Goal: Task Accomplishment & Management: Complete application form

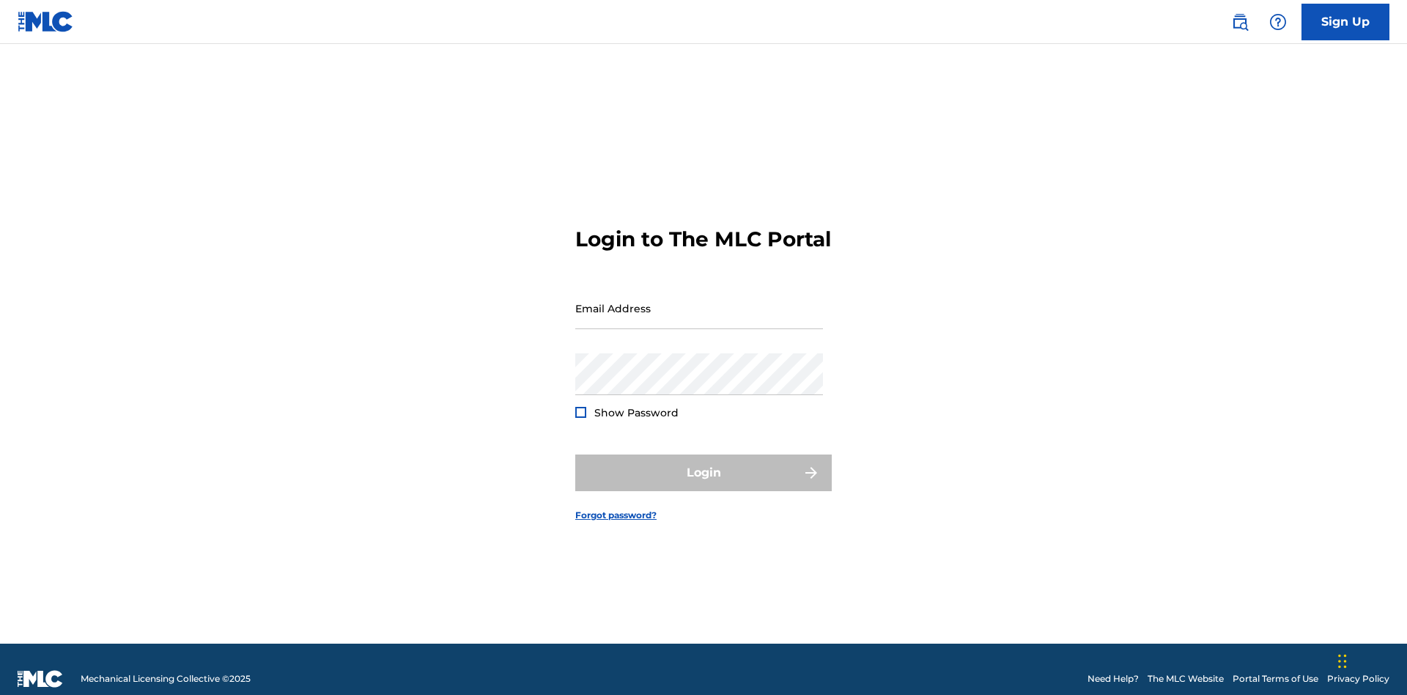
scroll to position [19, 0]
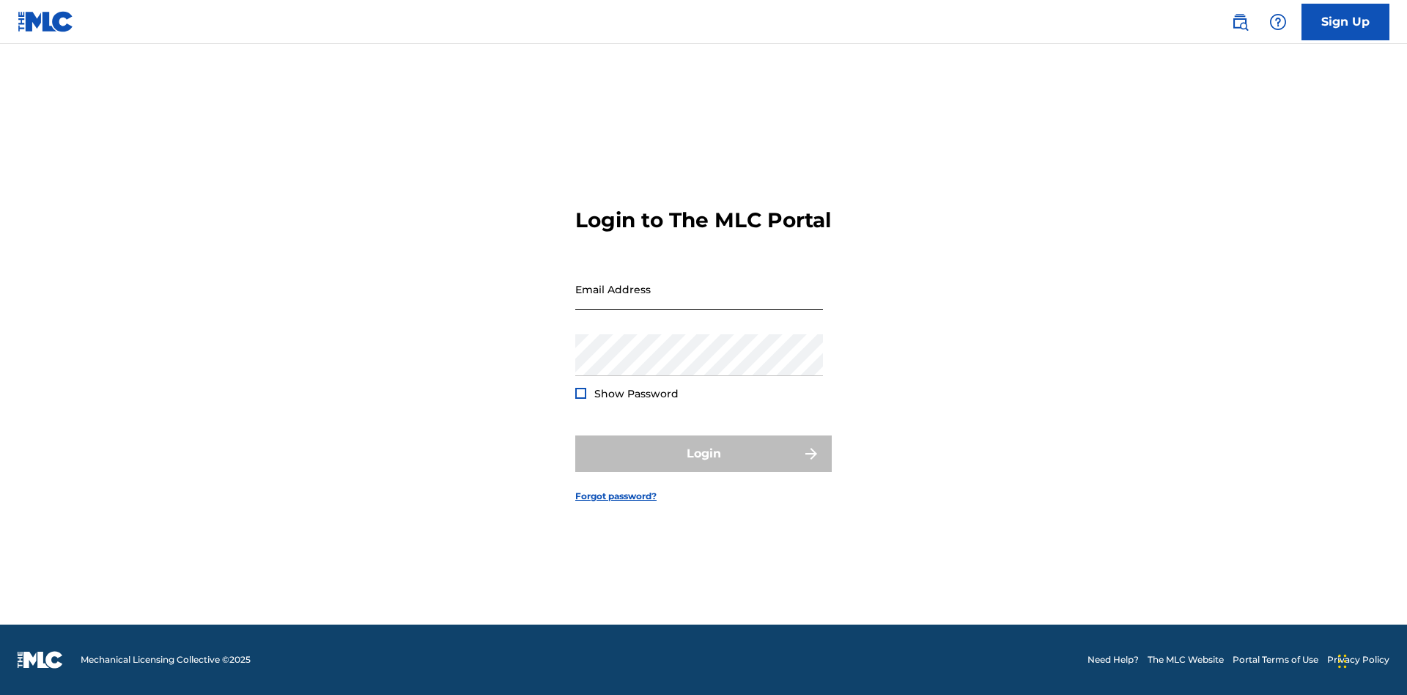
click at [699, 301] on input "Email Address" at bounding box center [699, 289] width 248 height 42
type input "[EMAIL_ADDRESS][DOMAIN_NAME]"
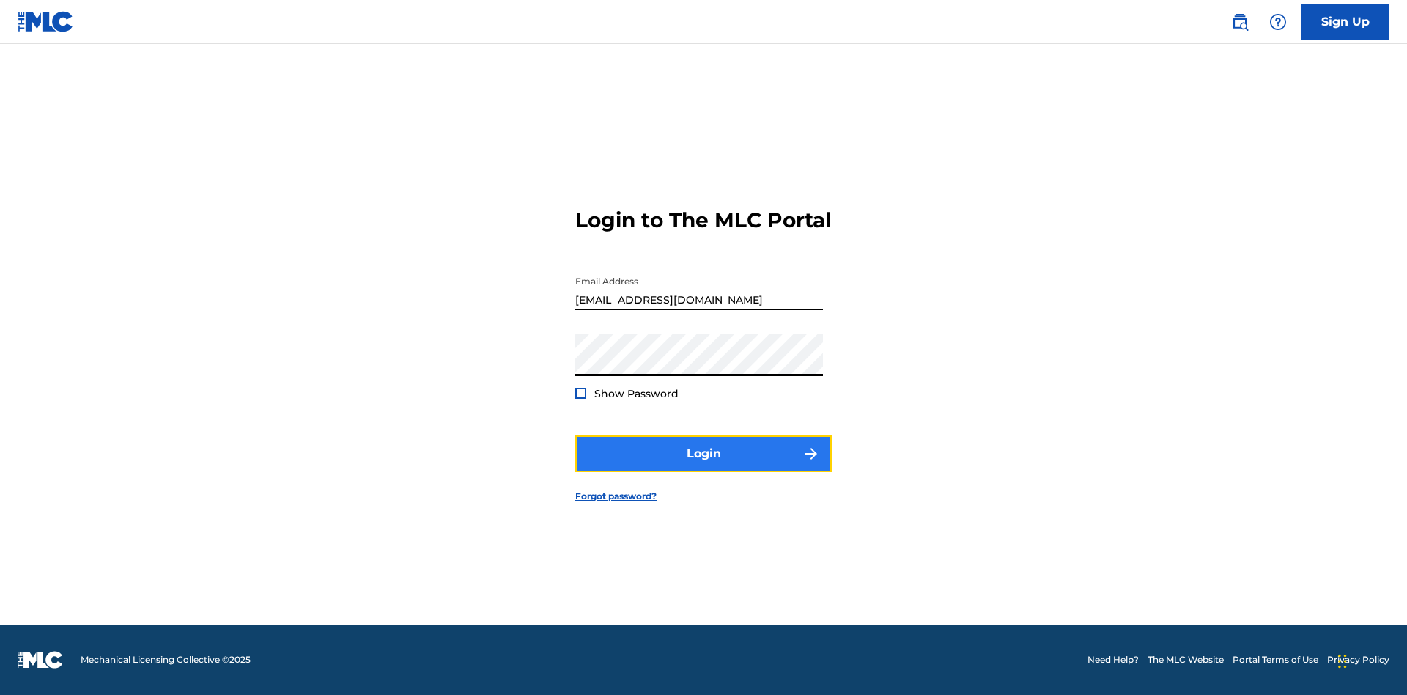
click at [703, 466] on button "Login" at bounding box center [703, 453] width 256 height 37
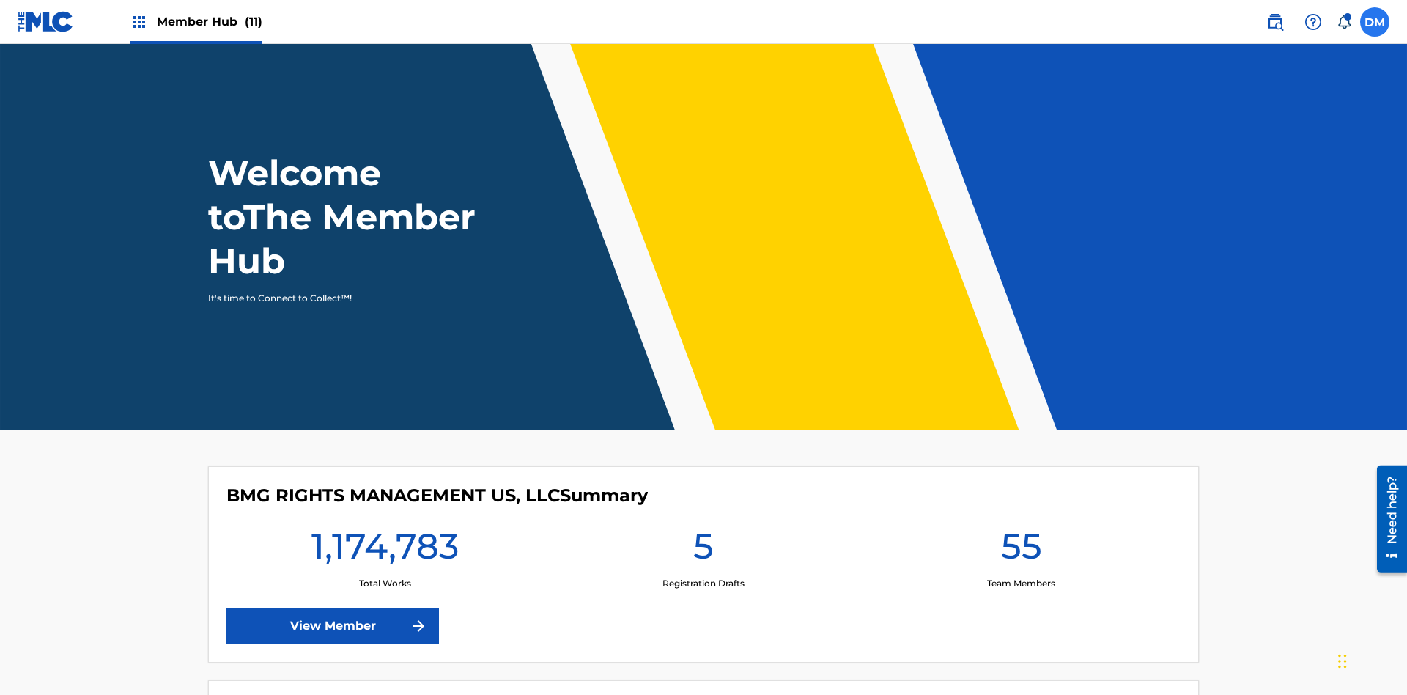
click at [1375, 21] on label at bounding box center [1374, 21] width 29 height 29
click at [1375, 22] on input "[PERSON_NAME] [PERSON_NAME] [PERSON_NAME][EMAIL_ADDRESS][DOMAIN_NAME] Notificat…" at bounding box center [1375, 22] width 0 height 0
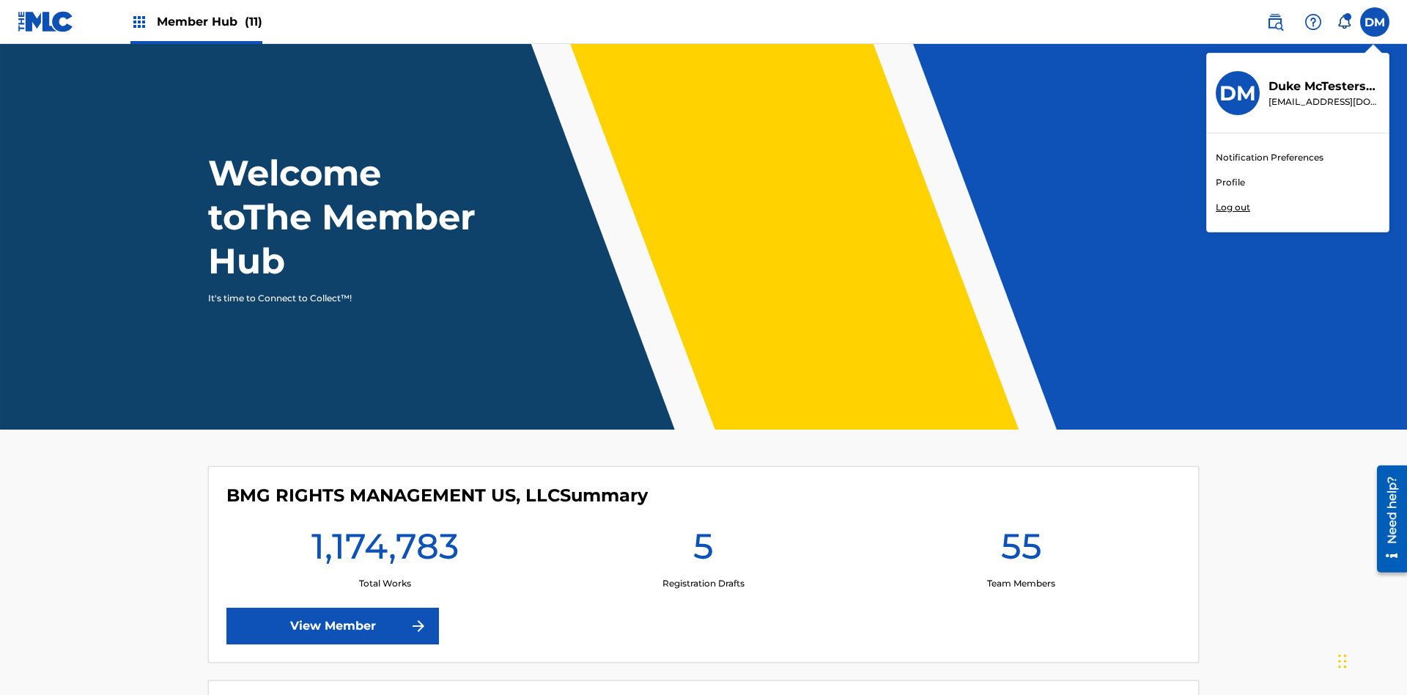
scroll to position [88, 0]
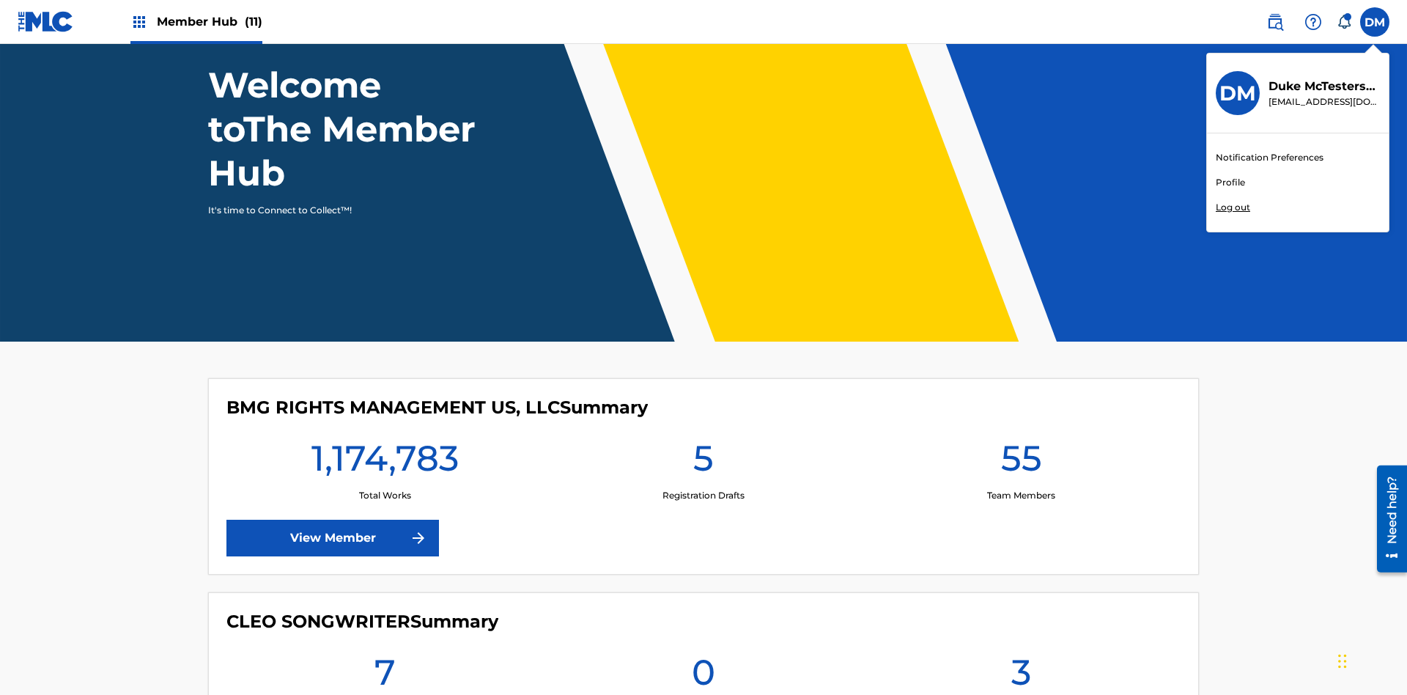
click at [1229, 182] on link "Profile" at bounding box center [1230, 182] width 29 height 13
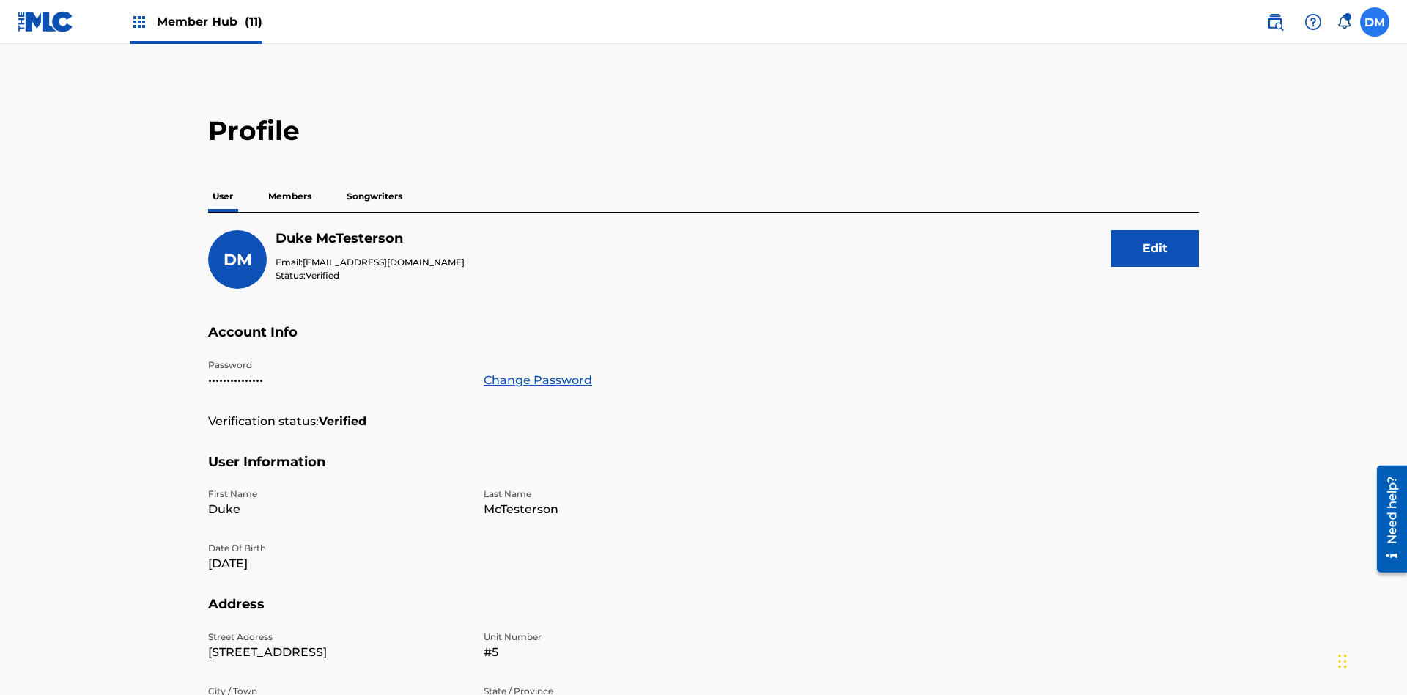
scroll to position [93, 0]
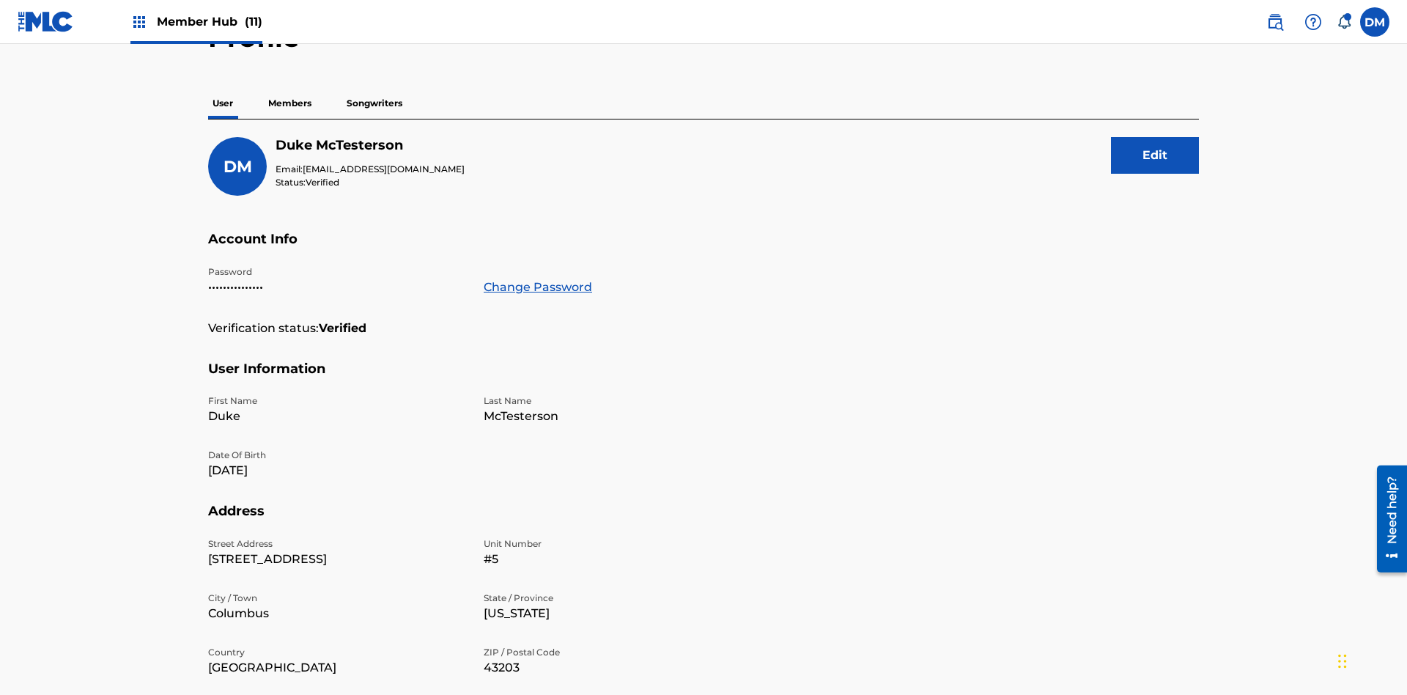
click at [290, 103] on p "Members" at bounding box center [290, 103] width 52 height 31
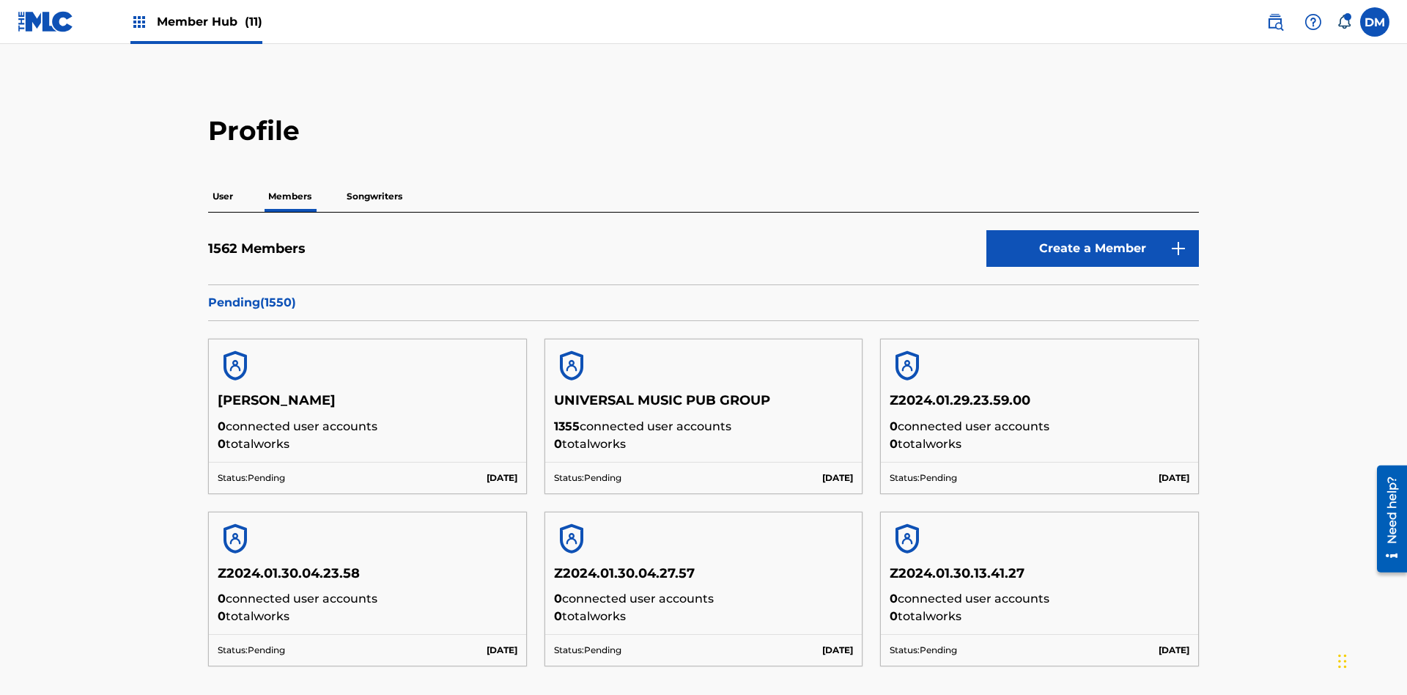
scroll to position [142, 0]
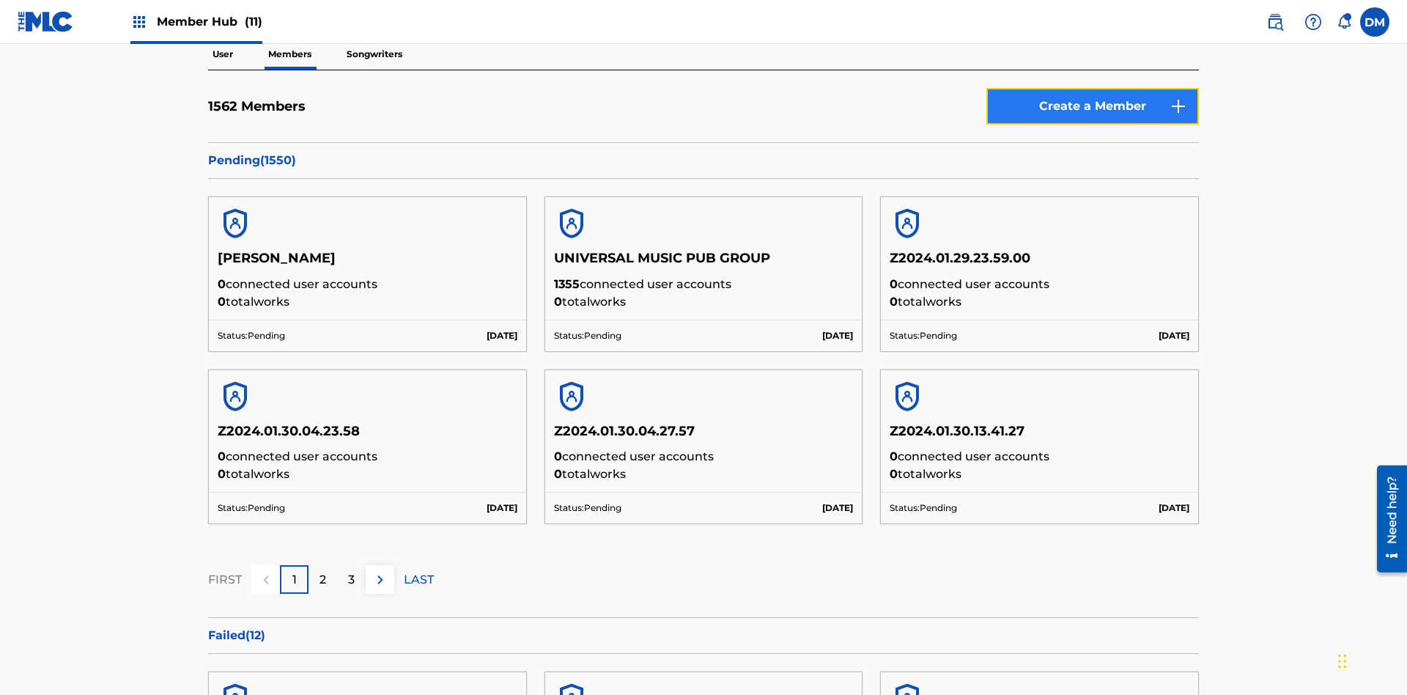
click at [1092, 106] on link "Create a Member" at bounding box center [1092, 106] width 212 height 37
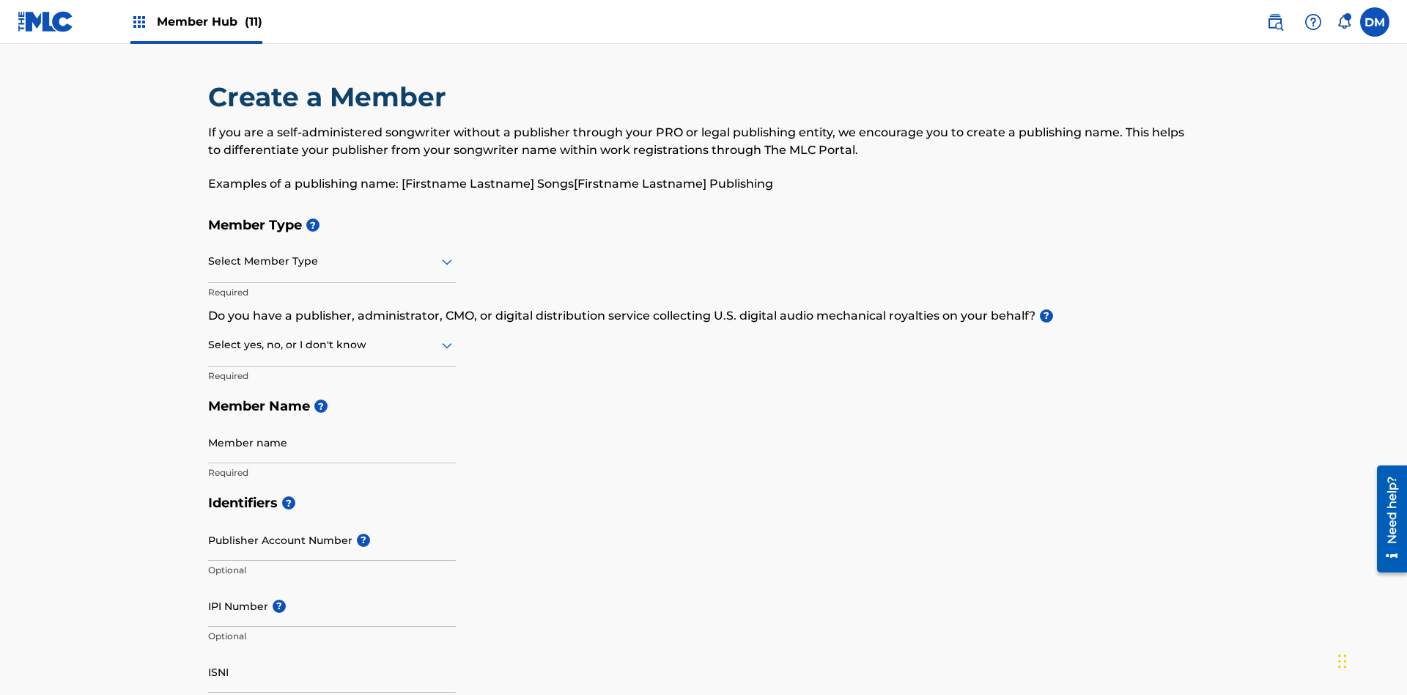
scroll to position [166, 0]
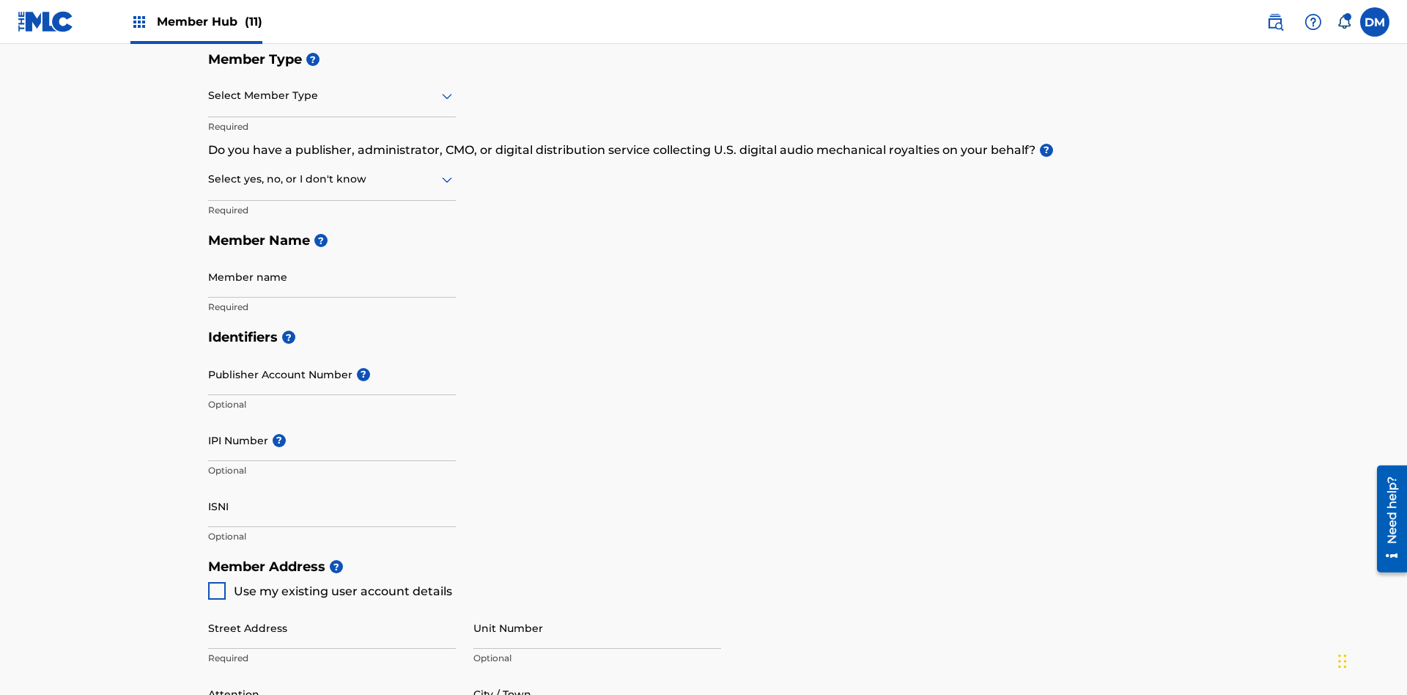
click at [209, 95] on input "text" at bounding box center [209, 95] width 3 height 15
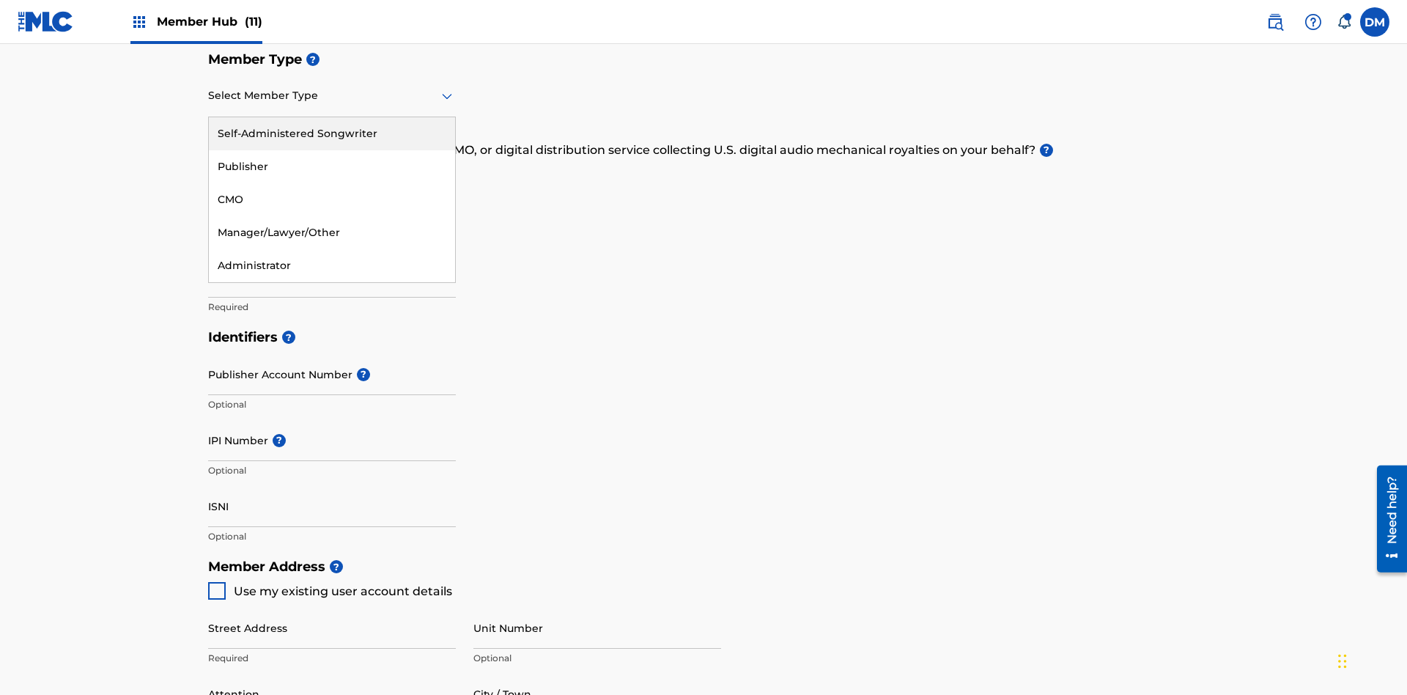
click at [332, 133] on div "Self-Administered Songwriter" at bounding box center [332, 133] width 246 height 33
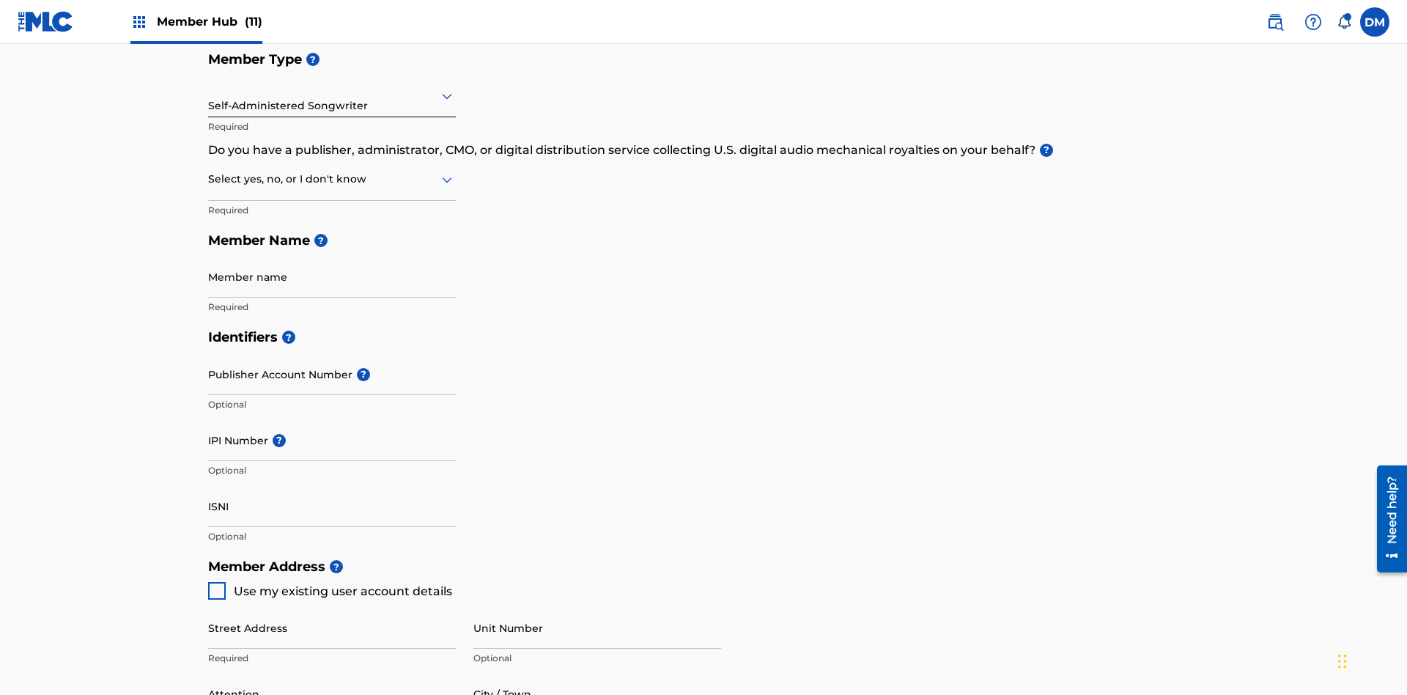
scroll to position [249, 0]
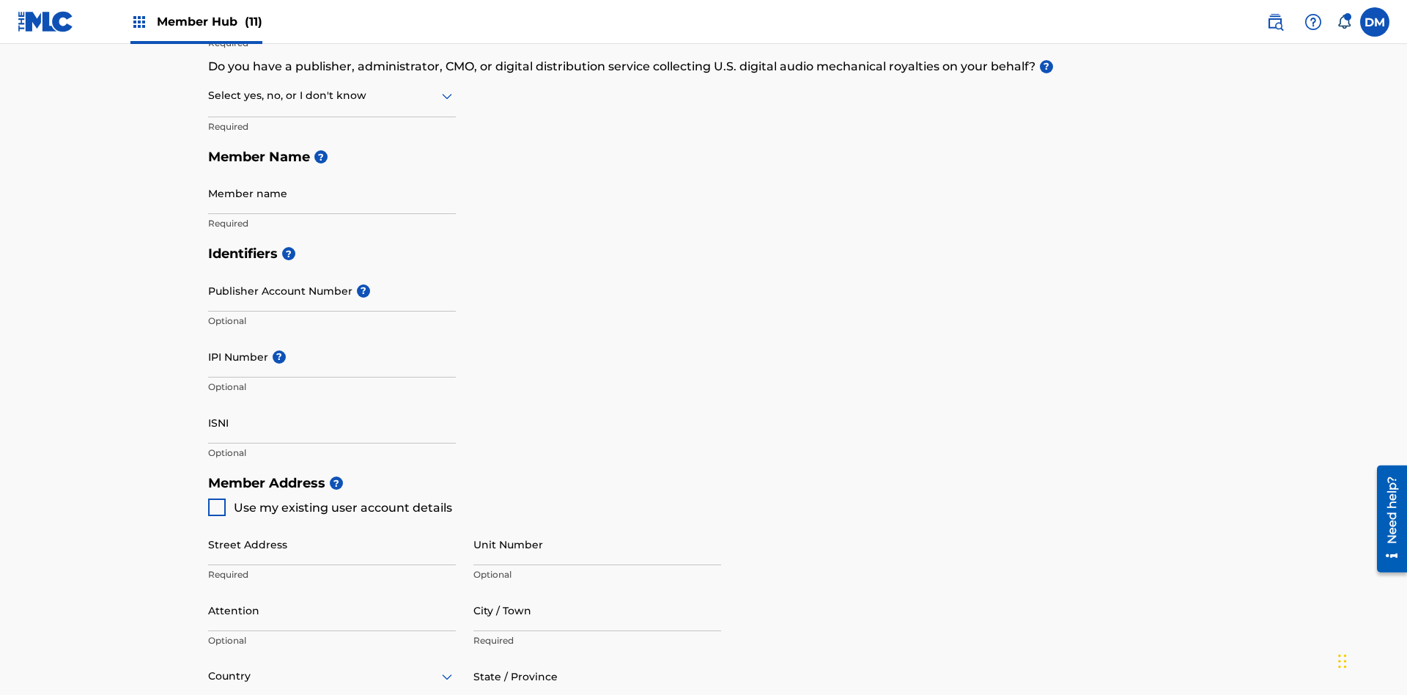
click at [209, 95] on input "text" at bounding box center [209, 95] width 3 height 15
click at [332, 166] on div "No" at bounding box center [332, 166] width 246 height 33
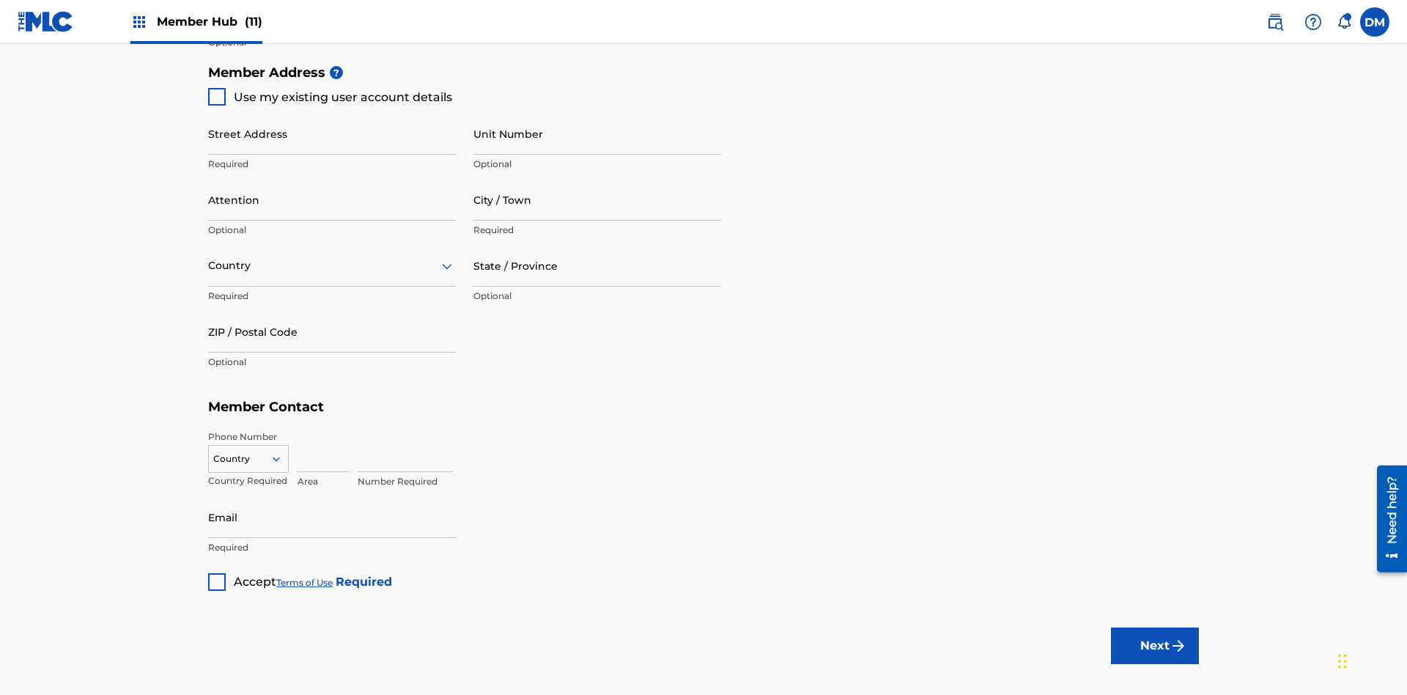
click at [329, 97] on span "Use my existing user account details" at bounding box center [343, 97] width 218 height 14
type input "[STREET_ADDRESS]"
type input "Columbus"
type input "43203"
type input "740"
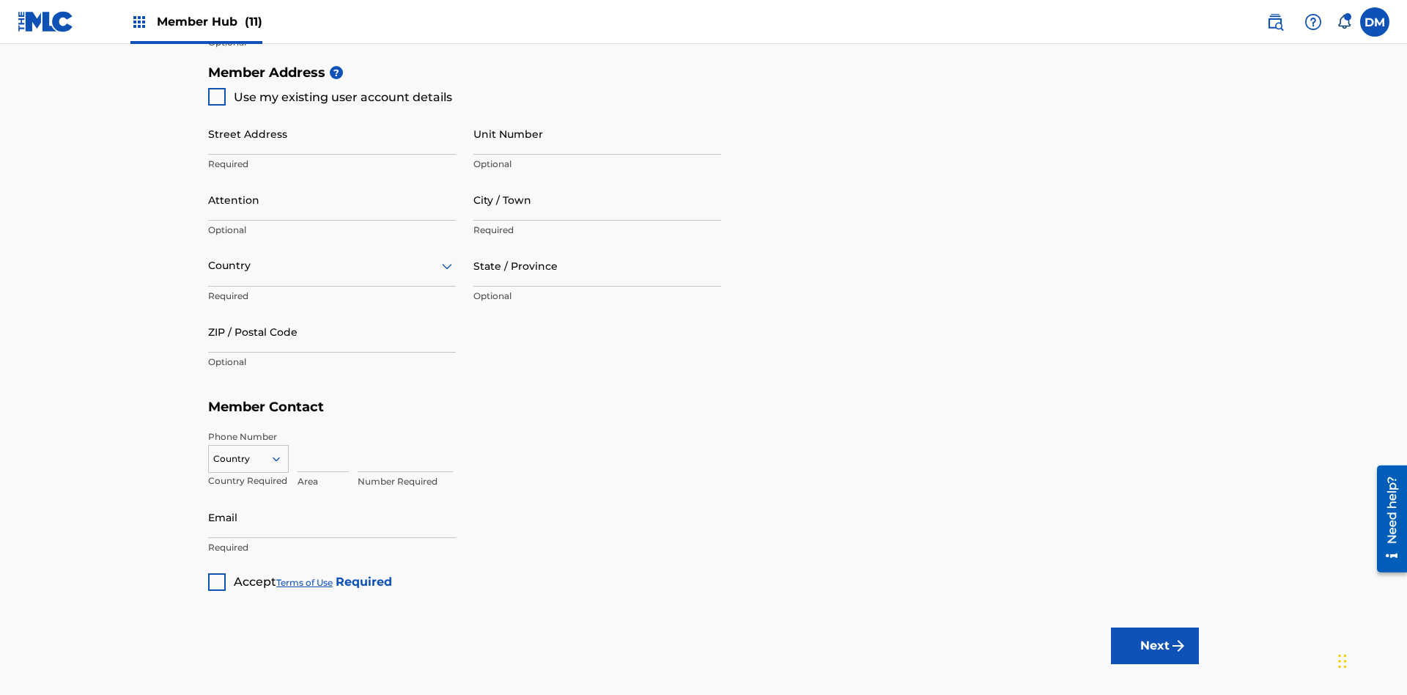
type input "8086351"
type input "[EMAIL_ADDRESS][DOMAIN_NAME]"
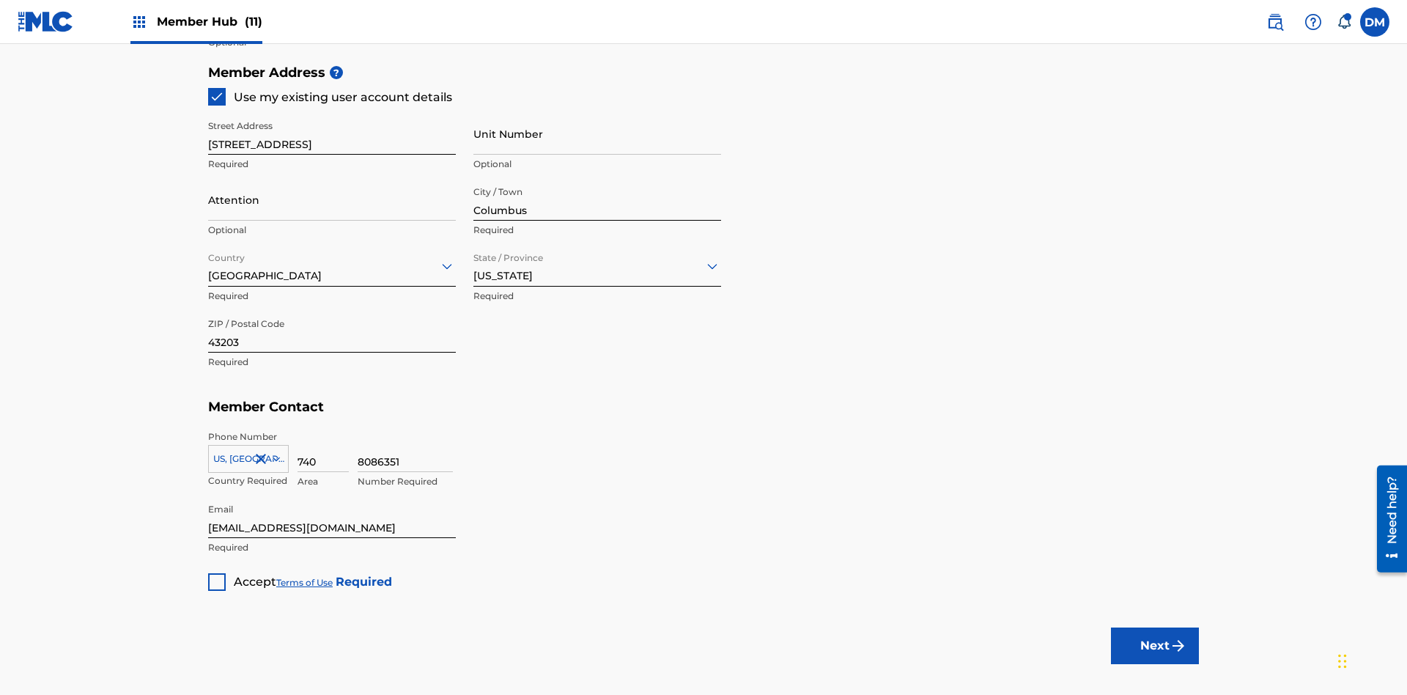
scroll to position [333, 0]
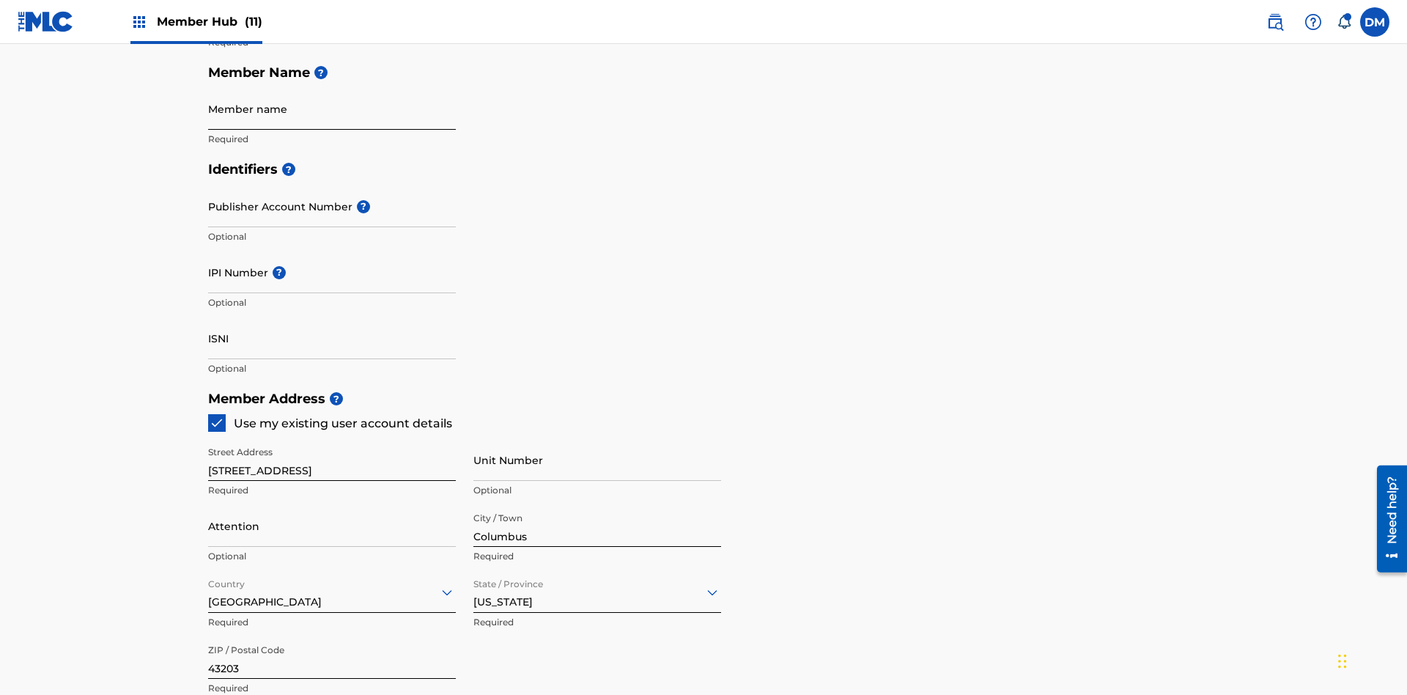
click at [332, 108] on input "Member name" at bounding box center [332, 109] width 248 height 42
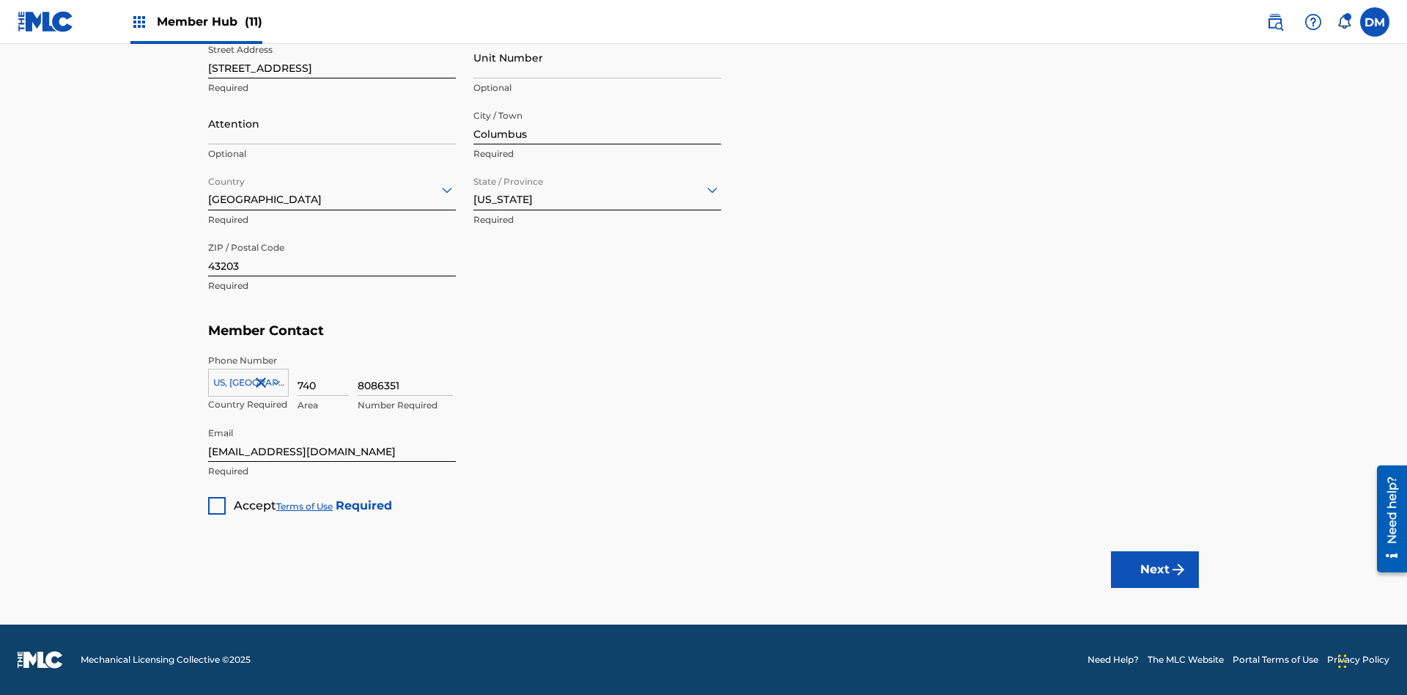
type input "Z2025.09.21.04.26.31"
click at [217, 505] on div at bounding box center [217, 506] width 18 height 18
click at [1155, 569] on button "Next" at bounding box center [1155, 569] width 88 height 37
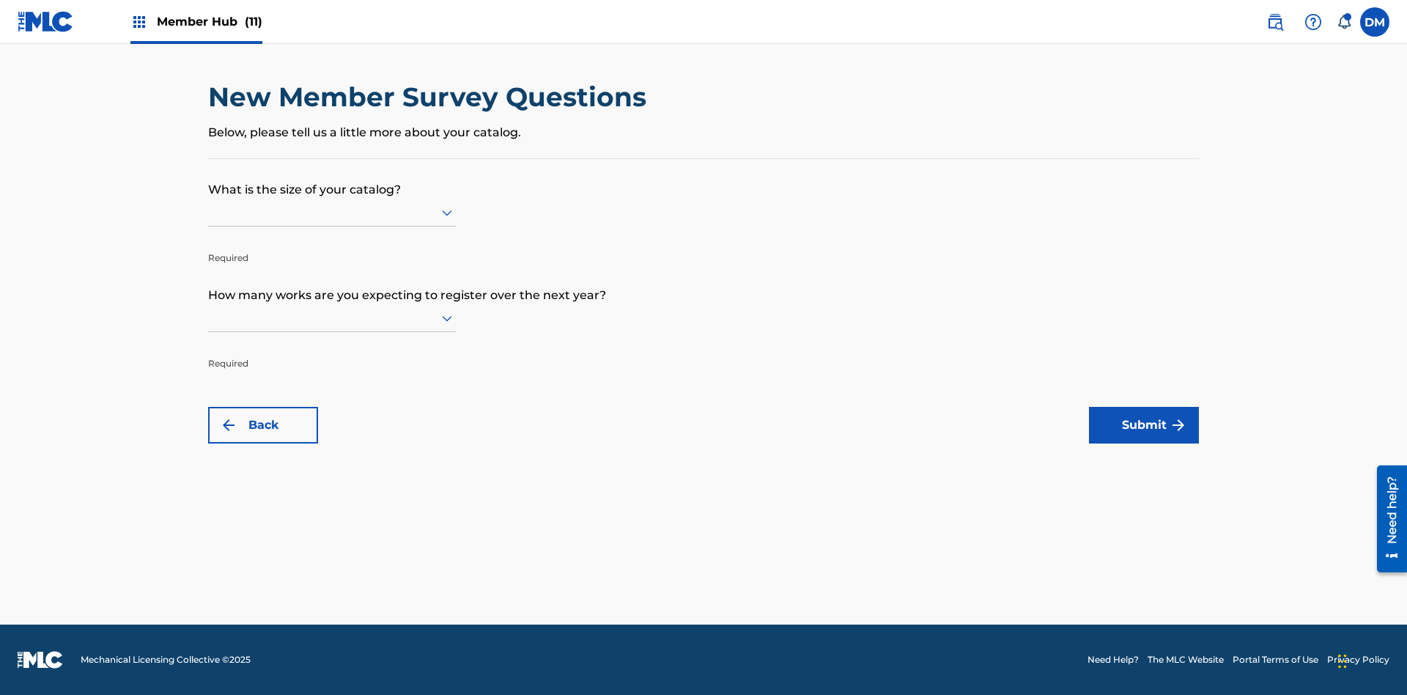
click at [209, 212] on input "text" at bounding box center [209, 211] width 3 height 15
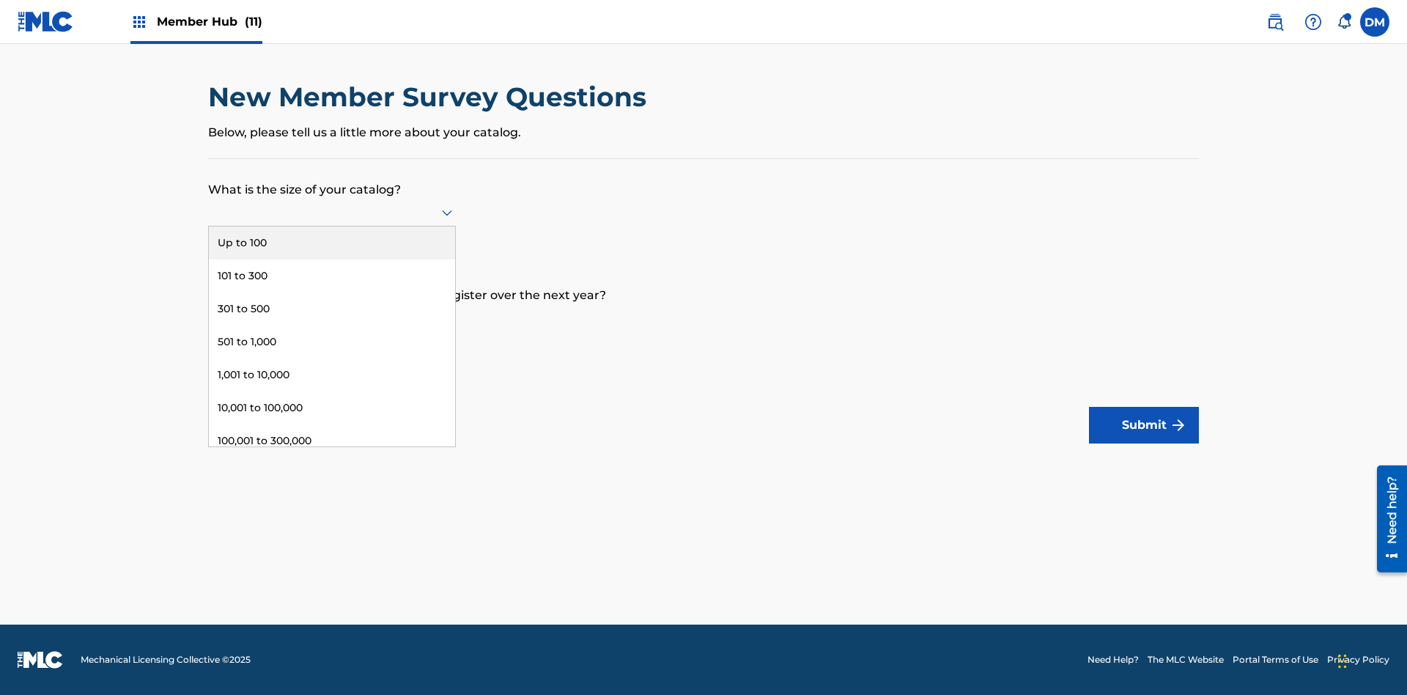
click at [332, 341] on div "501 to 1,000" at bounding box center [332, 341] width 246 height 33
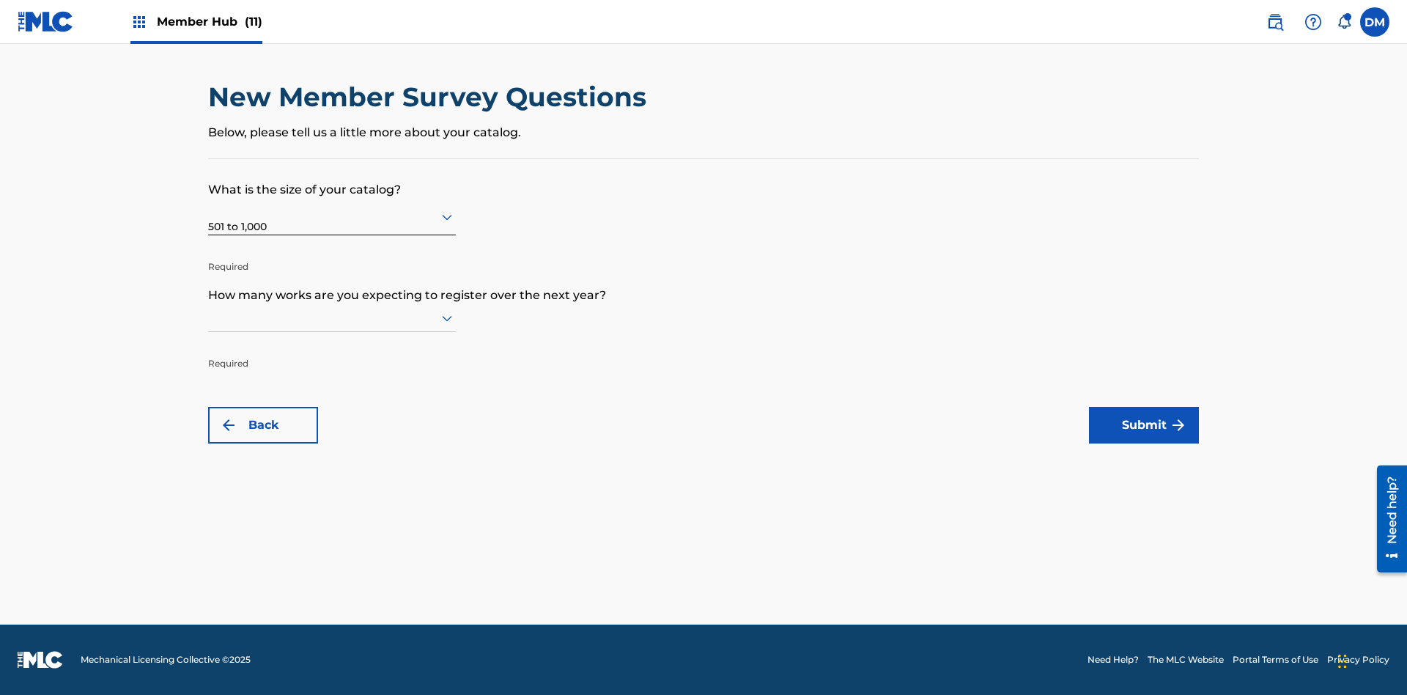
click at [209, 317] on input "text" at bounding box center [209, 317] width 3 height 15
click at [332, 348] on div "Up to 100" at bounding box center [332, 348] width 246 height 33
click at [1144, 425] on button "Submit" at bounding box center [1144, 425] width 110 height 37
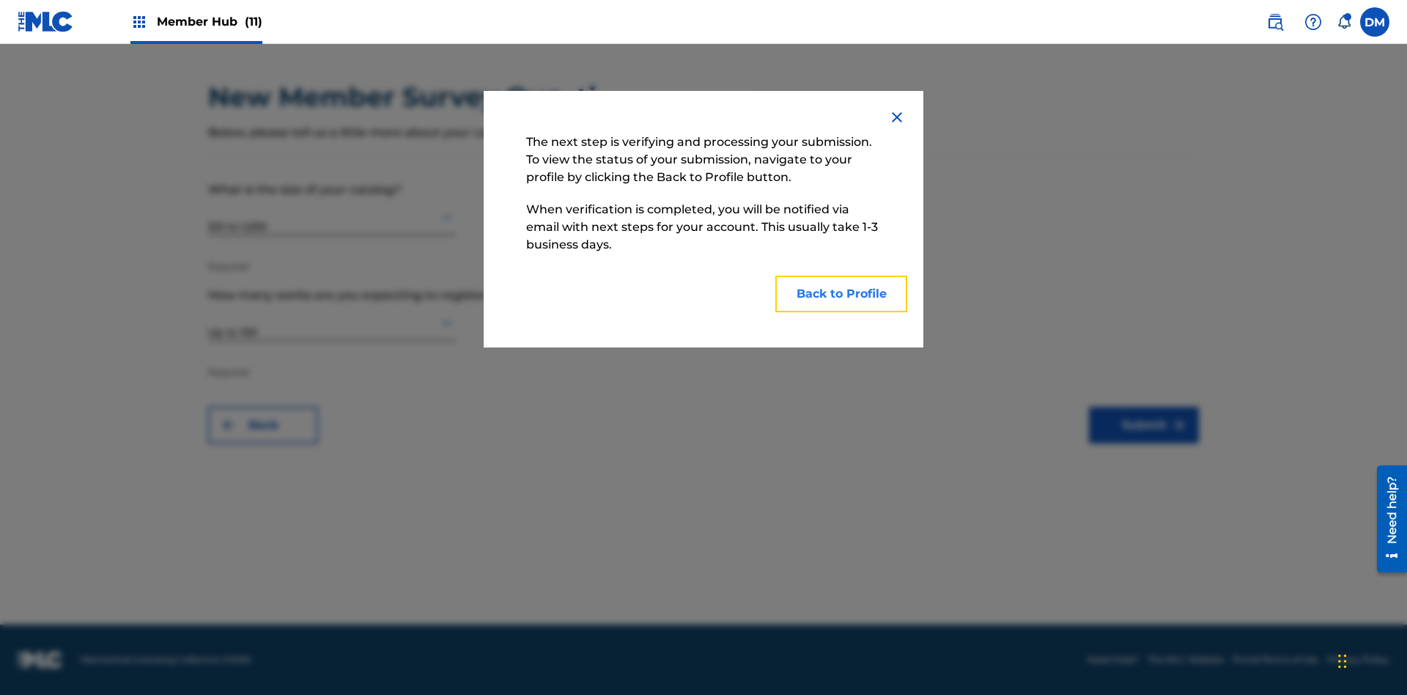
click at [841, 294] on button "Back to Profile" at bounding box center [841, 293] width 132 height 37
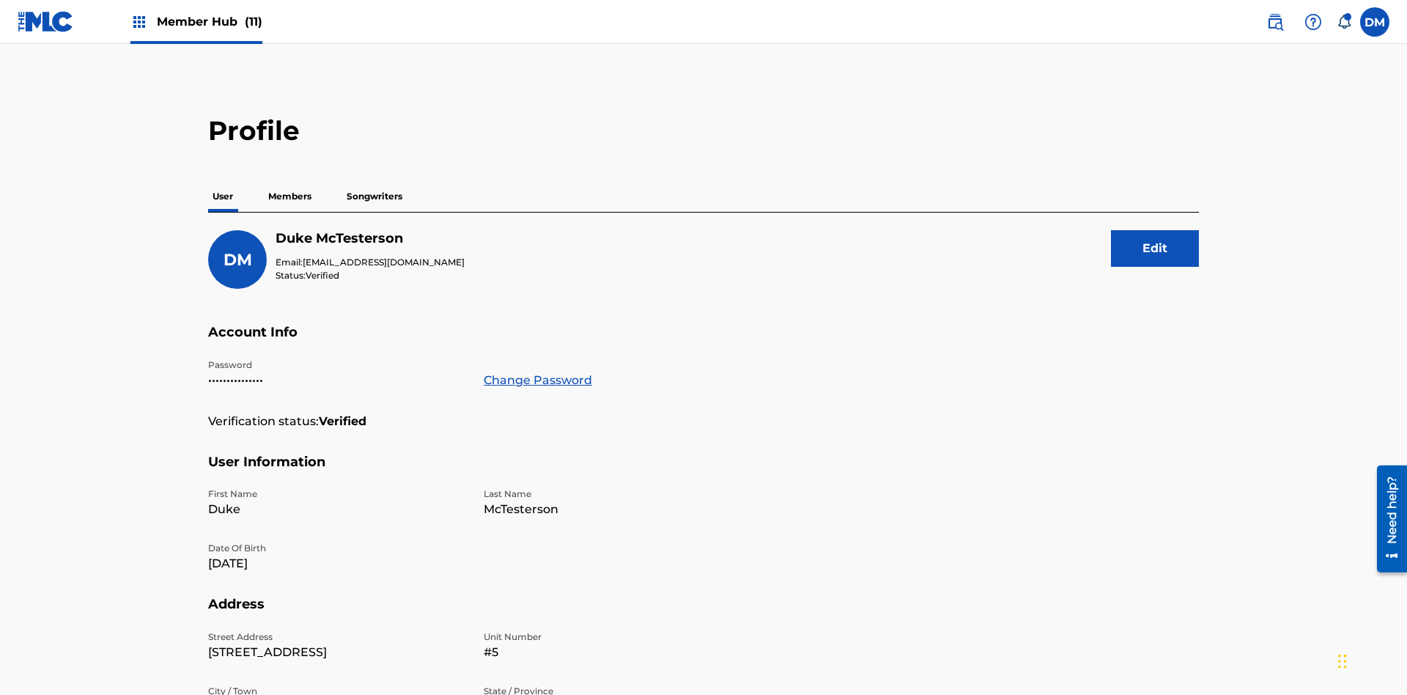
scroll to position [93, 0]
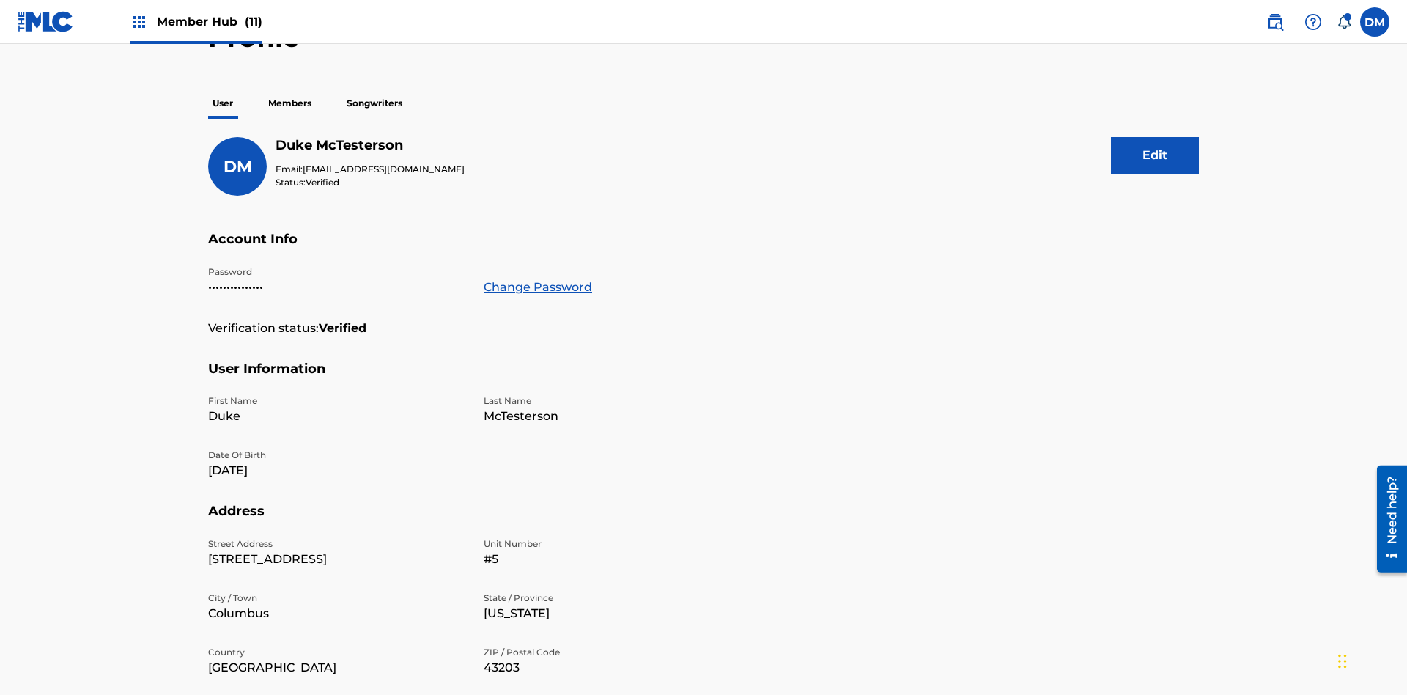
click at [290, 103] on p "Members" at bounding box center [290, 103] width 52 height 31
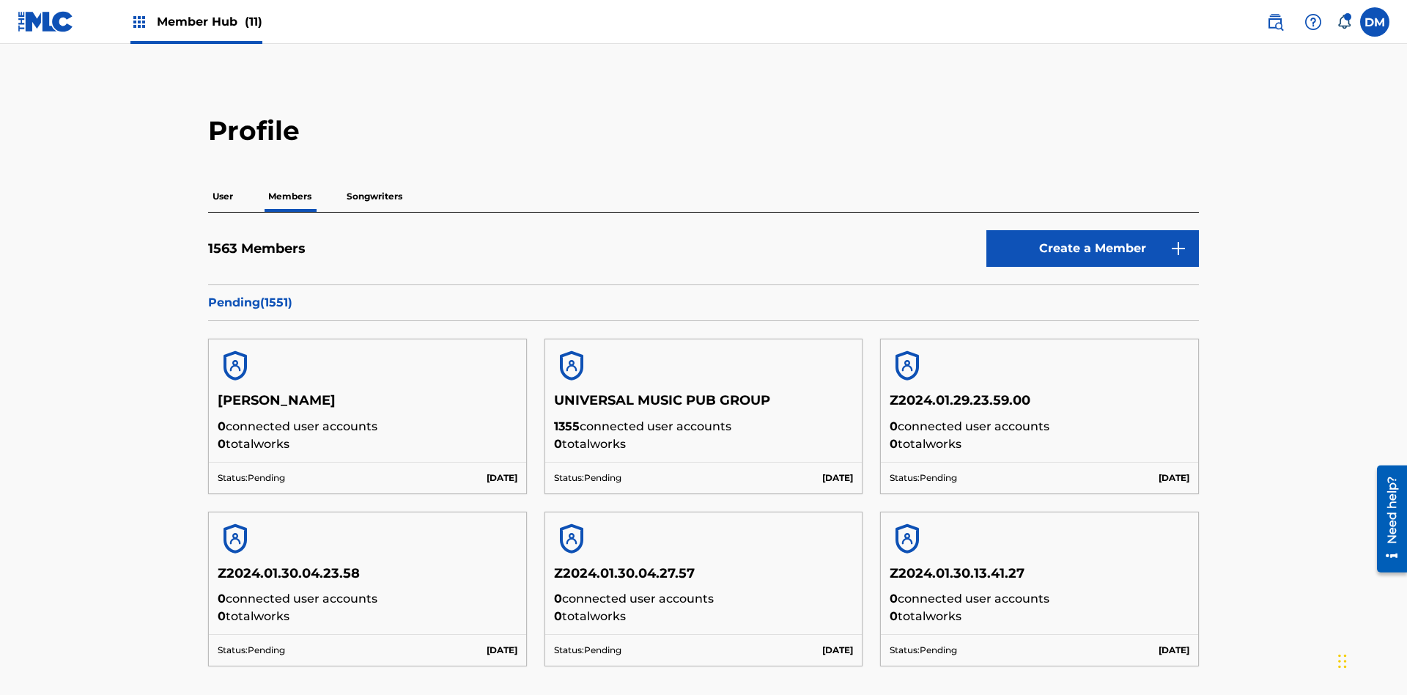
scroll to position [624, 0]
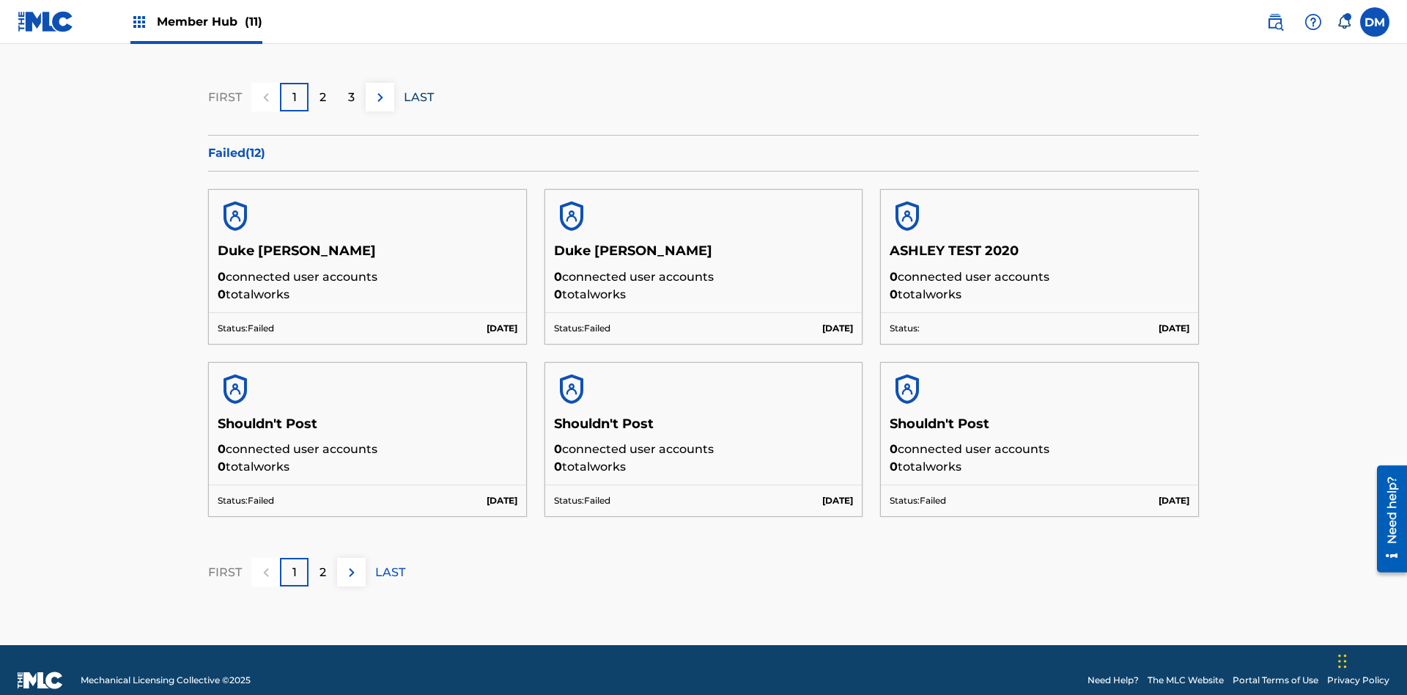
click at [418, 97] on p "LAST" at bounding box center [419, 98] width 30 height 18
